Goal: Use online tool/utility: Utilize a website feature to perform a specific function

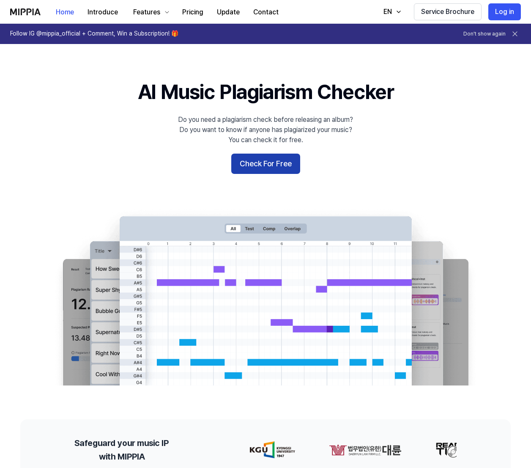
click at [249, 167] on button "Check For Free" at bounding box center [265, 163] width 69 height 20
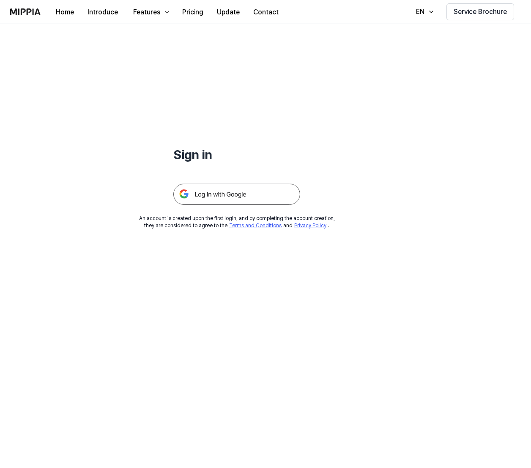
click at [230, 194] on img at bounding box center [236, 194] width 127 height 21
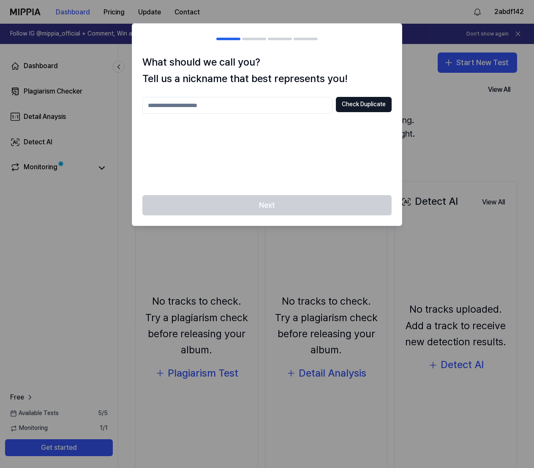
click at [292, 109] on input "text" at bounding box center [237, 105] width 190 height 17
click at [363, 206] on div "Next" at bounding box center [267, 210] width 270 height 30
click at [384, 106] on button "Check Duplicate" at bounding box center [364, 104] width 56 height 15
click at [312, 107] on input "**" at bounding box center [237, 105] width 190 height 17
type input "*******"
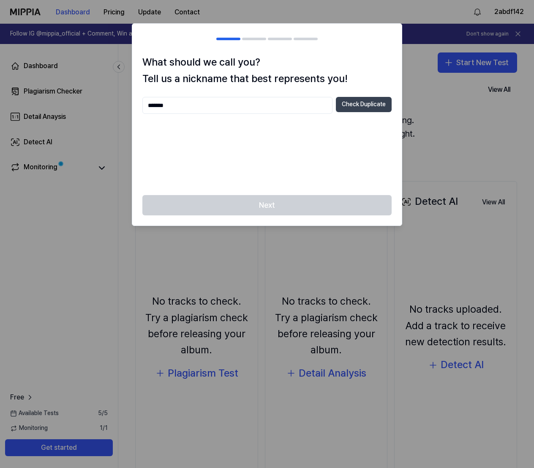
click at [350, 106] on button "Check Duplicate" at bounding box center [364, 104] width 56 height 15
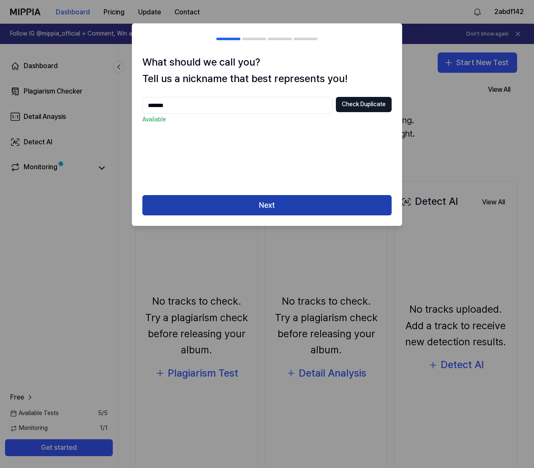
click at [308, 203] on button "Next" at bounding box center [266, 205] width 249 height 20
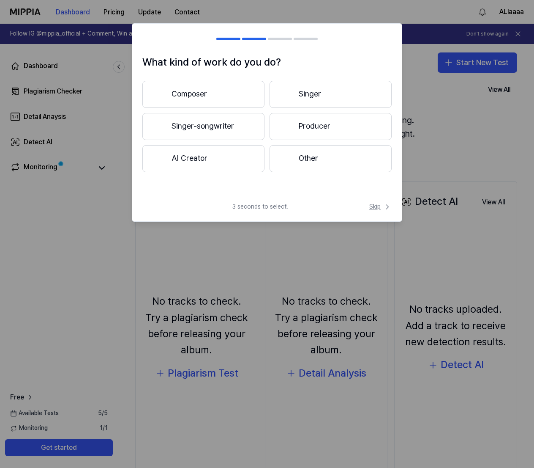
click at [382, 207] on span "Skip" at bounding box center [381, 207] width 22 height 8
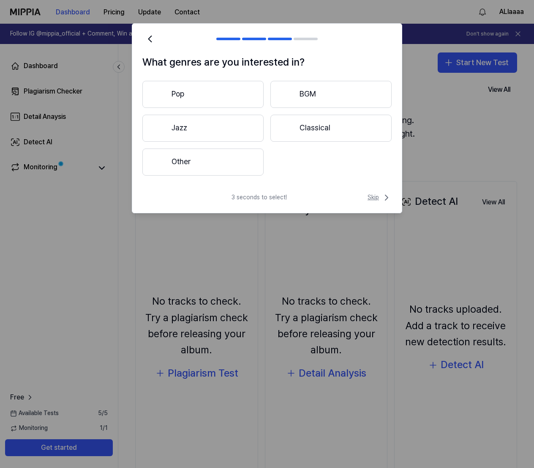
click at [378, 202] on span "Skip" at bounding box center [380, 197] width 24 height 10
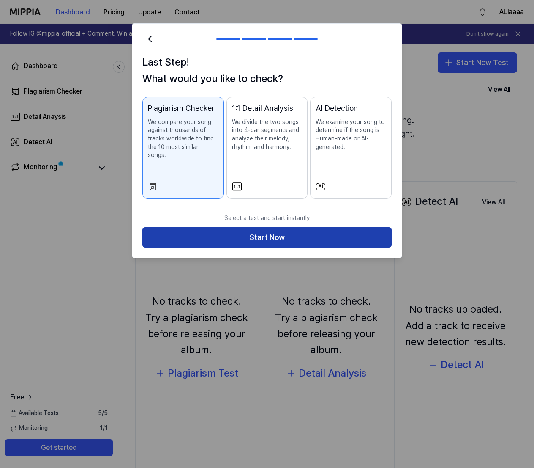
click at [266, 227] on button "Start Now" at bounding box center [266, 237] width 249 height 20
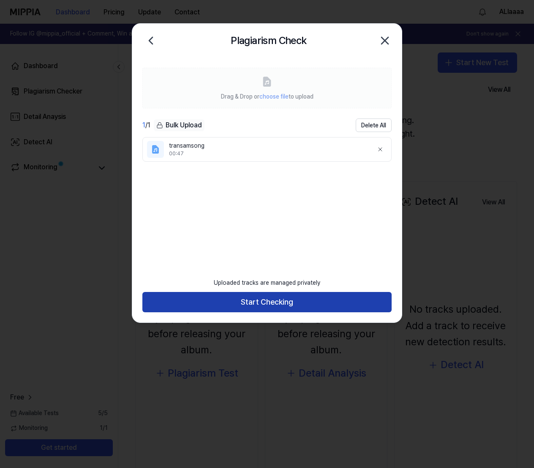
click at [277, 300] on button "Start Checking" at bounding box center [266, 302] width 249 height 20
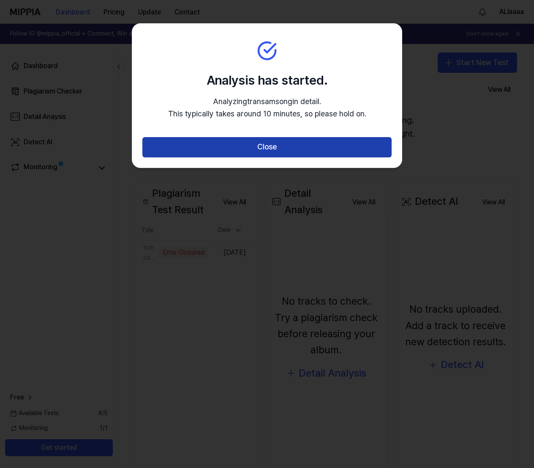
click at [266, 154] on button "Close" at bounding box center [266, 147] width 249 height 20
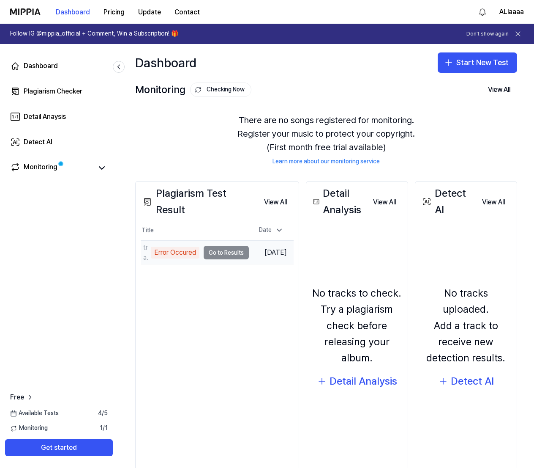
click at [233, 253] on td "transamsong Error Occured Go to Results" at bounding box center [195, 253] width 108 height 24
click at [146, 252] on div "transamsong" at bounding box center [145, 252] width 5 height 20
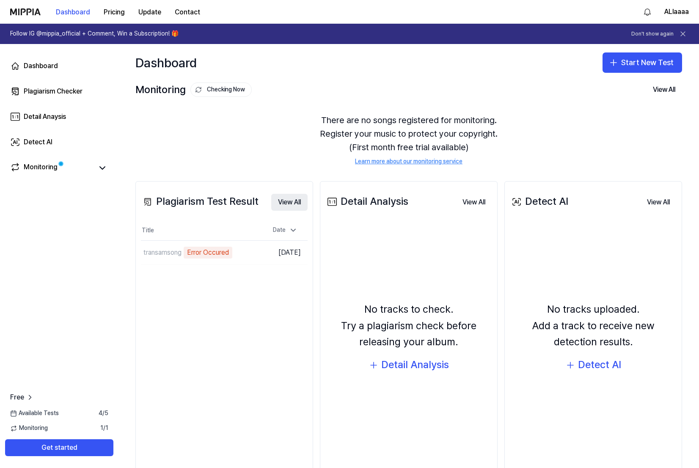
click at [285, 200] on button "View All" at bounding box center [289, 202] width 36 height 17
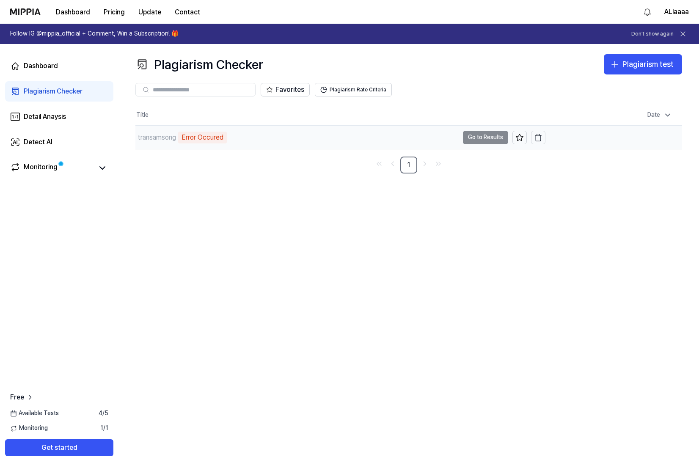
click at [215, 137] on div "Error Occured" at bounding box center [202, 138] width 49 height 12
click at [481, 138] on td "transamsong Error Occured Go to Results" at bounding box center [340, 138] width 410 height 24
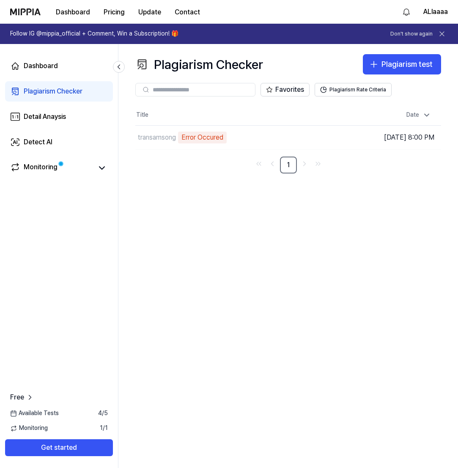
click at [357, 280] on div "Plagiarism Checker Plagiarism test Plagiarism Checker Detail Analysis Detect AI…" at bounding box center [288, 256] width 340 height 424
click at [50, 65] on div "Dashboard" at bounding box center [41, 66] width 34 height 10
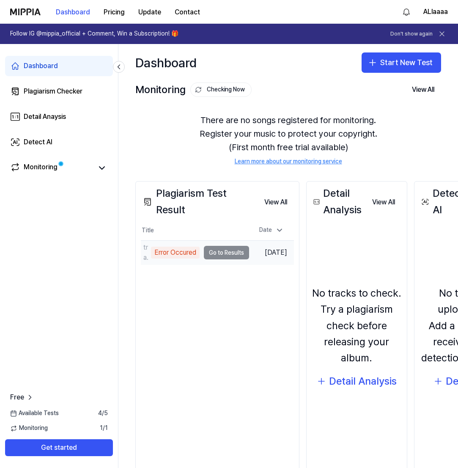
click at [222, 253] on td "transamsong Error Occured Go to Results" at bounding box center [195, 253] width 108 height 24
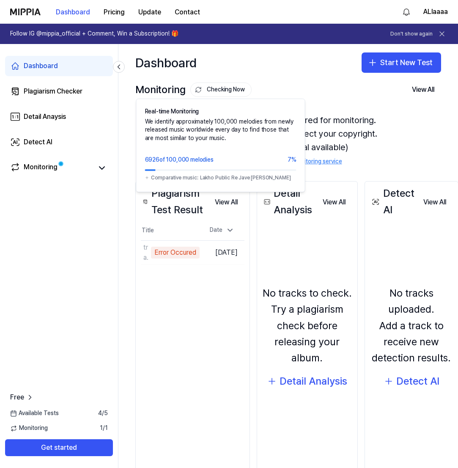
click at [227, 93] on button "Checking Now" at bounding box center [220, 89] width 61 height 14
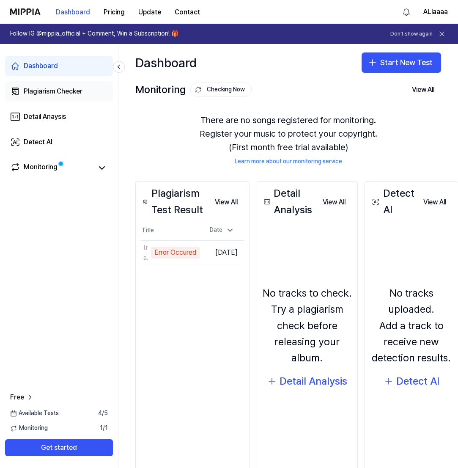
click at [66, 92] on div "Plagiarism Checker" at bounding box center [53, 91] width 59 height 10
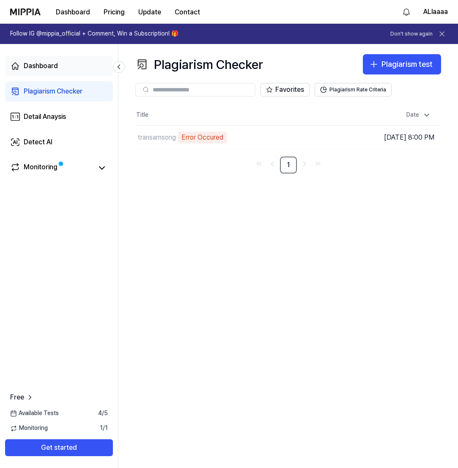
click at [57, 74] on link "Dashboard" at bounding box center [59, 66] width 108 height 20
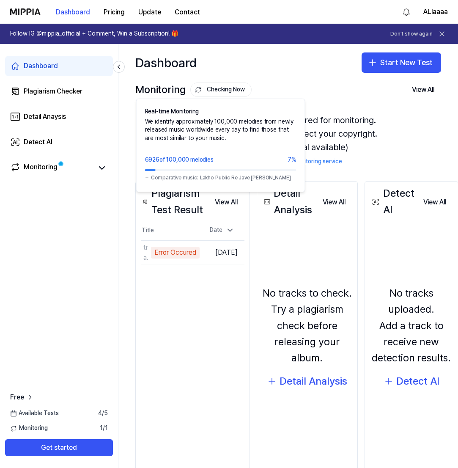
click at [208, 89] on button "Checking Now" at bounding box center [220, 89] width 61 height 14
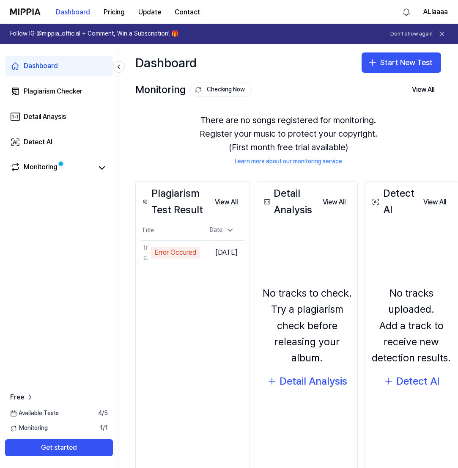
click at [208, 89] on button "Checking Now" at bounding box center [220, 89] width 61 height 14
click at [71, 412] on div "Available Tests 4 / 5" at bounding box center [59, 413] width 118 height 8
click at [27, 394] on icon at bounding box center [30, 397] width 8 height 8
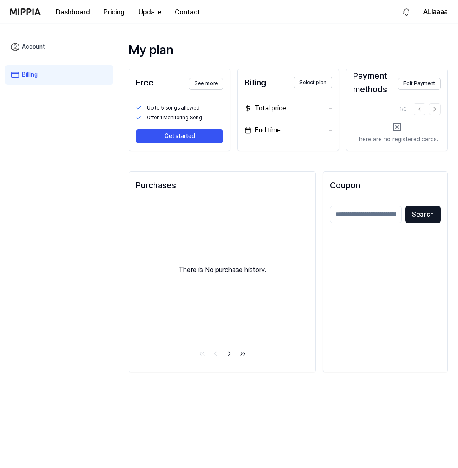
click at [37, 65] on div "Billing" at bounding box center [59, 74] width 108 height 23
click at [79, 1] on div "Dashboard Pricing Update Contact" at bounding box center [128, 11] width 158 height 23
click at [79, 6] on button "Dashboard" at bounding box center [73, 12] width 48 height 17
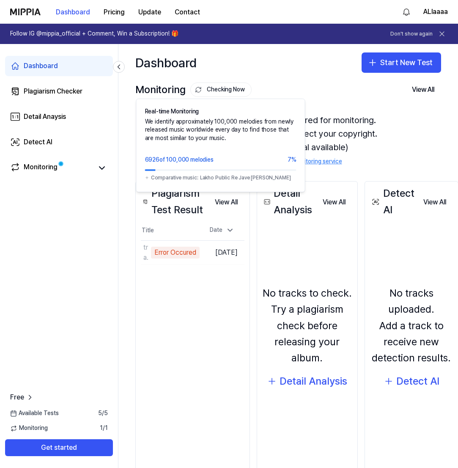
click at [216, 82] on button "Checking Now" at bounding box center [220, 89] width 61 height 14
